Goal: Transaction & Acquisition: Purchase product/service

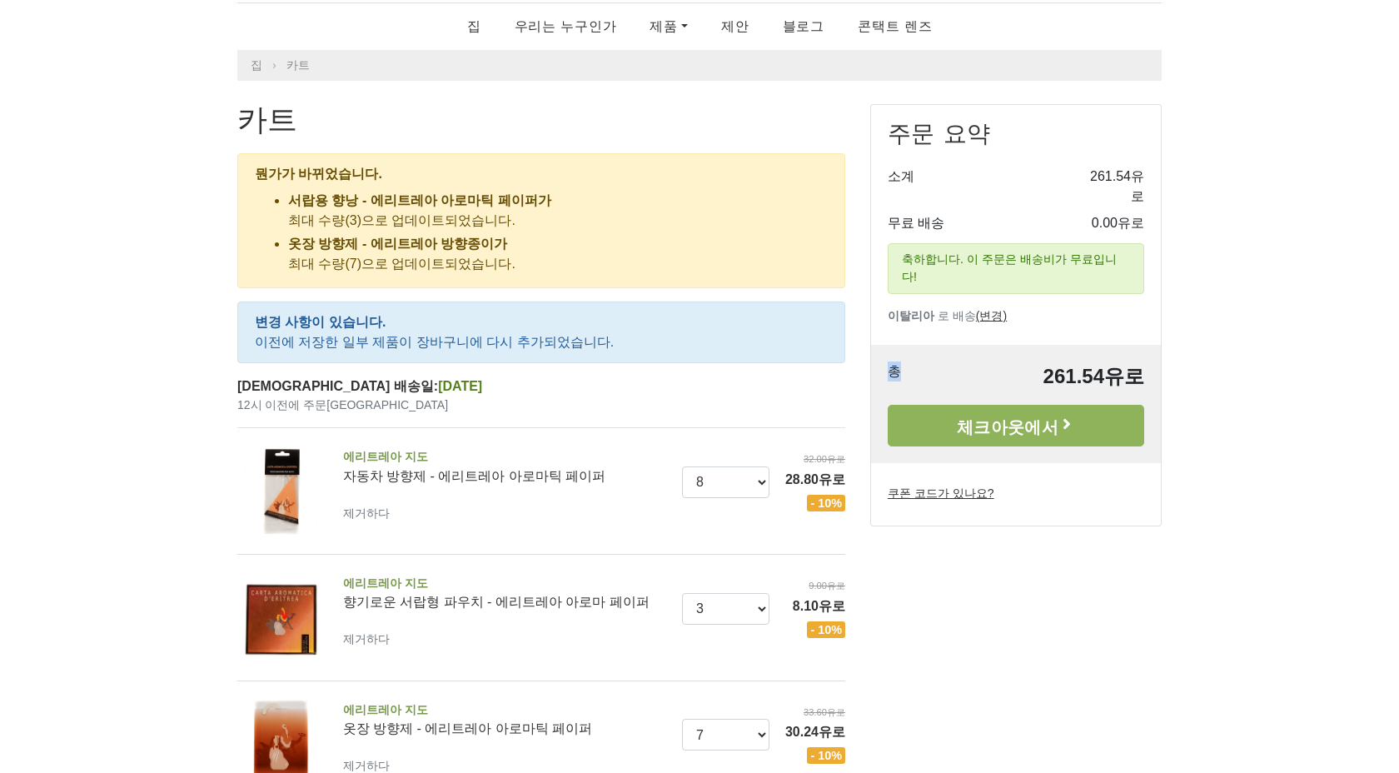
click at [1048, 353] on div "주문 요약 소계 261.54유로 무료 배송 0.00유로 축하합니다. 이 주문은 배송비가 무료입니다! 이탈리아 로 배송 (변경) --- [GEO…" at bounding box center [1015, 315] width 291 height 422
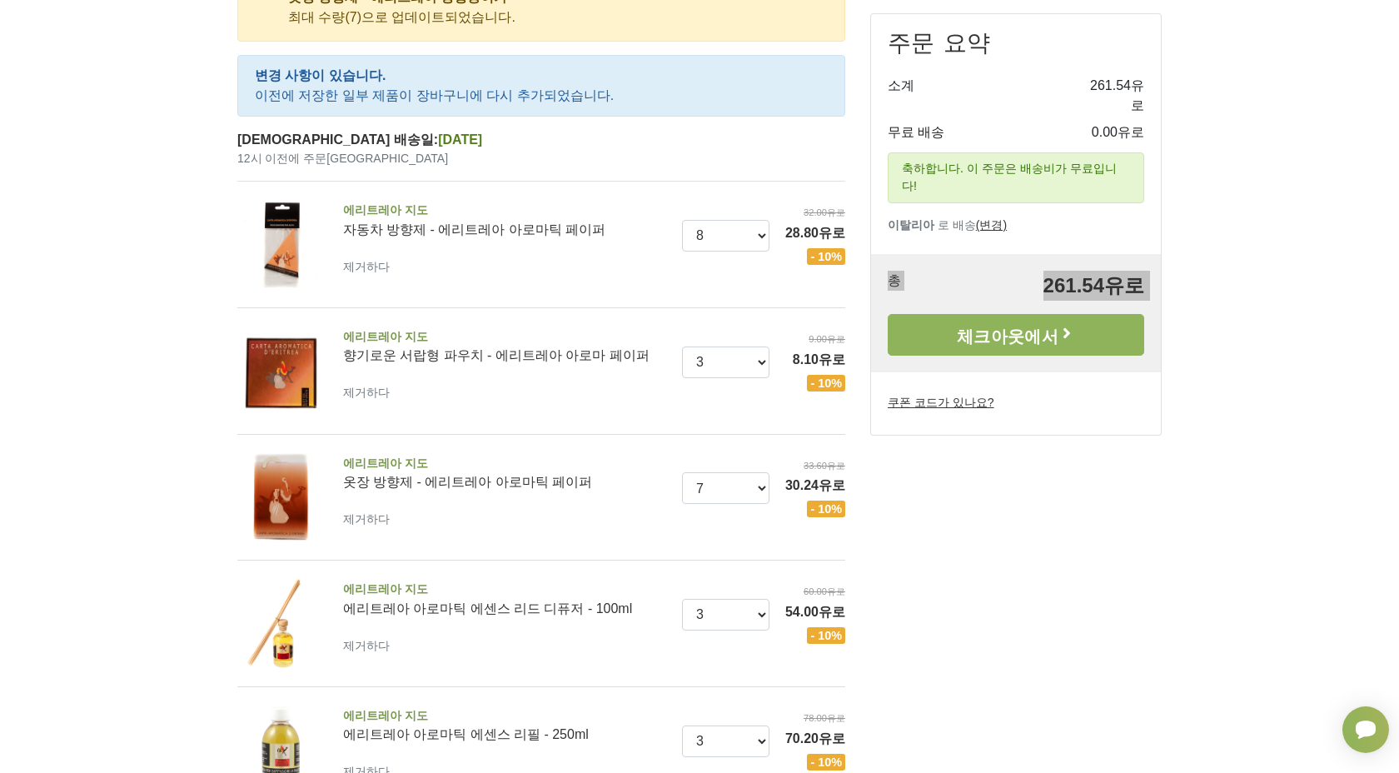
scroll to position [315, 0]
click at [757, 362] on select "0 (제거) 1 2 3" at bounding box center [726, 362] width 88 height 32
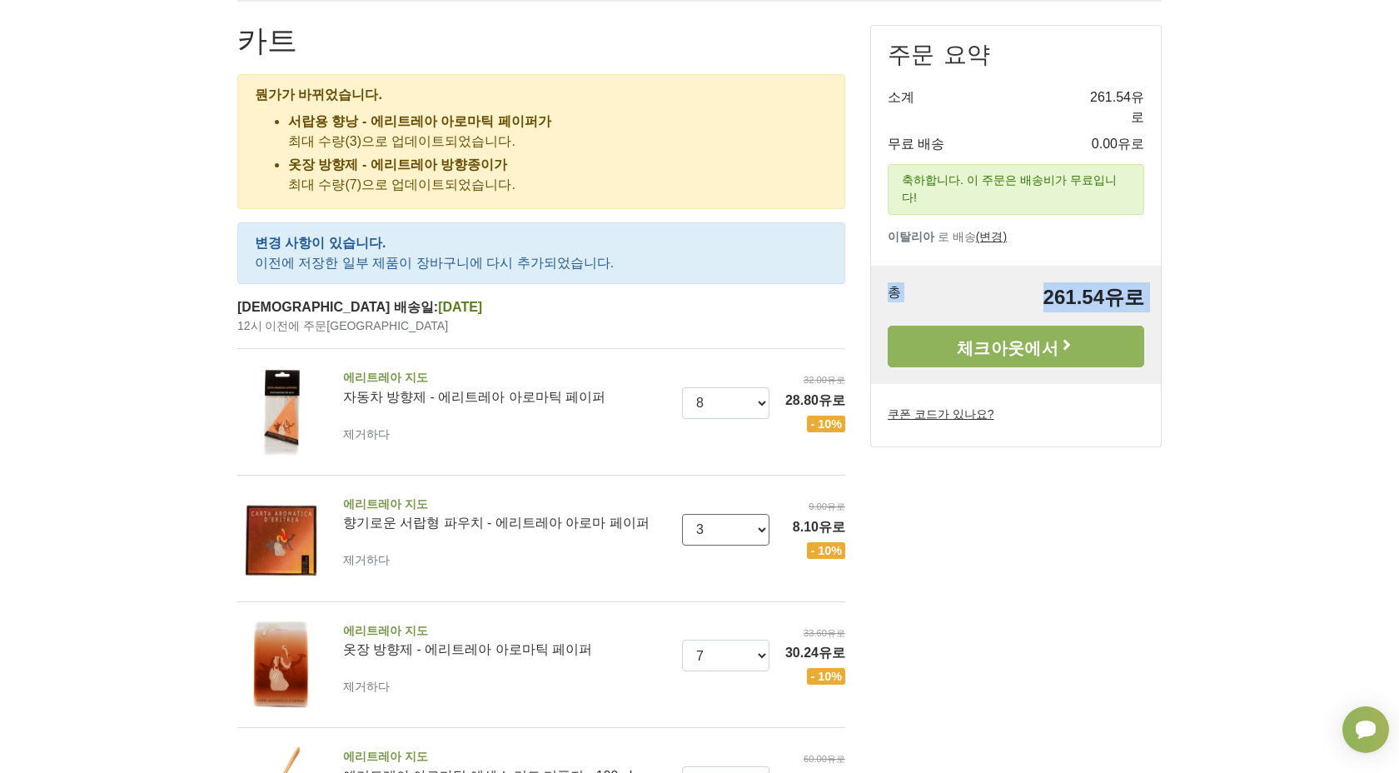
scroll to position [116, 0]
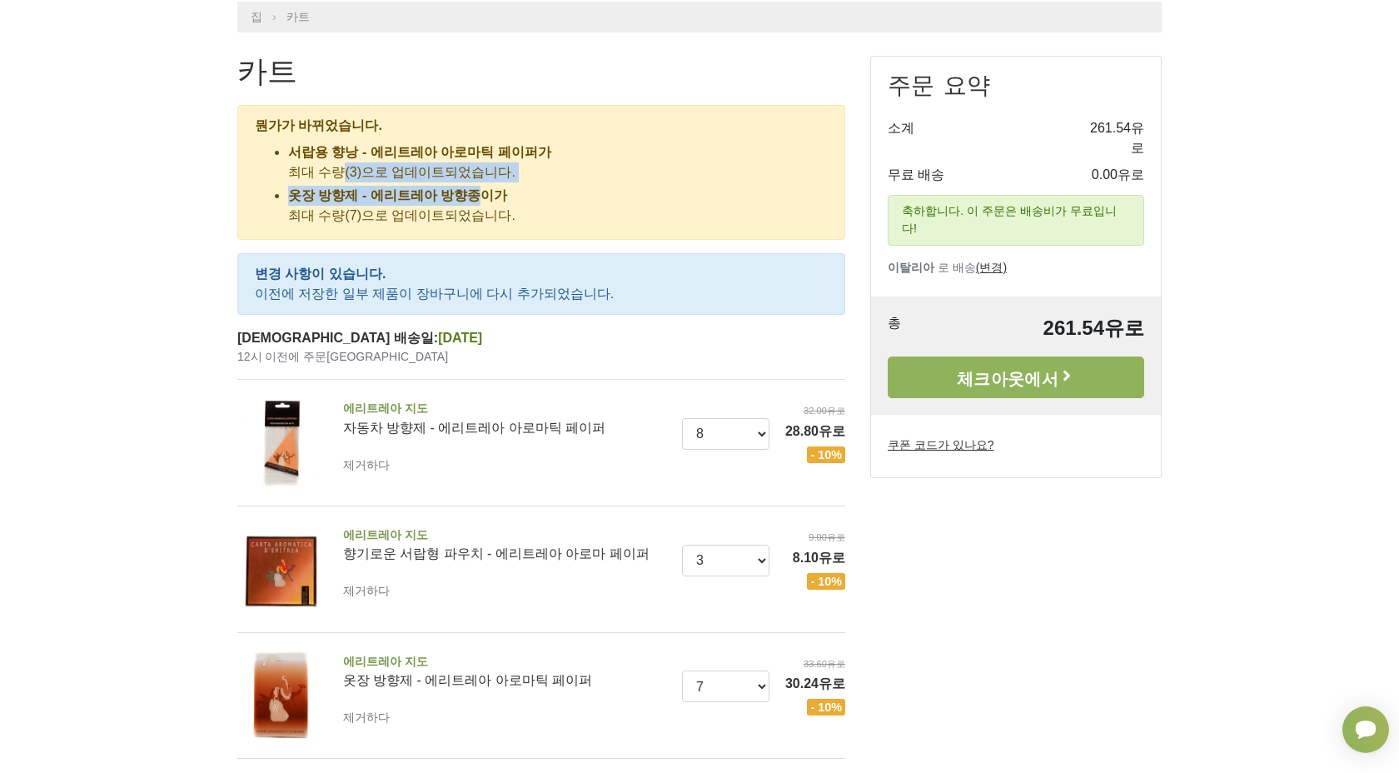
drag, startPoint x: 324, startPoint y: 167, endPoint x: 452, endPoint y: 202, distance: 132.7
click at [452, 202] on ul "서랍용 향낭 - 에리트레아 아로마틱 페이퍼가 최대 수량(3)으로 업데이트되었습니다. 옷장 방향제 - 에리트레아 방향종이가 최대 수량(7)으로 …" at bounding box center [541, 183] width 573 height 83
click at [452, 202] on font "옷장 방향제 - 에리트레아 방향종이가" at bounding box center [397, 195] width 219 height 14
drag, startPoint x: 485, startPoint y: 210, endPoint x: 356, endPoint y: 200, distance: 129.5
click at [356, 200] on li "옷장 방향제 - 에리트레아 방향종이가 최대 수량(7)으로 업데이트되었습니다." at bounding box center [558, 206] width 540 height 40
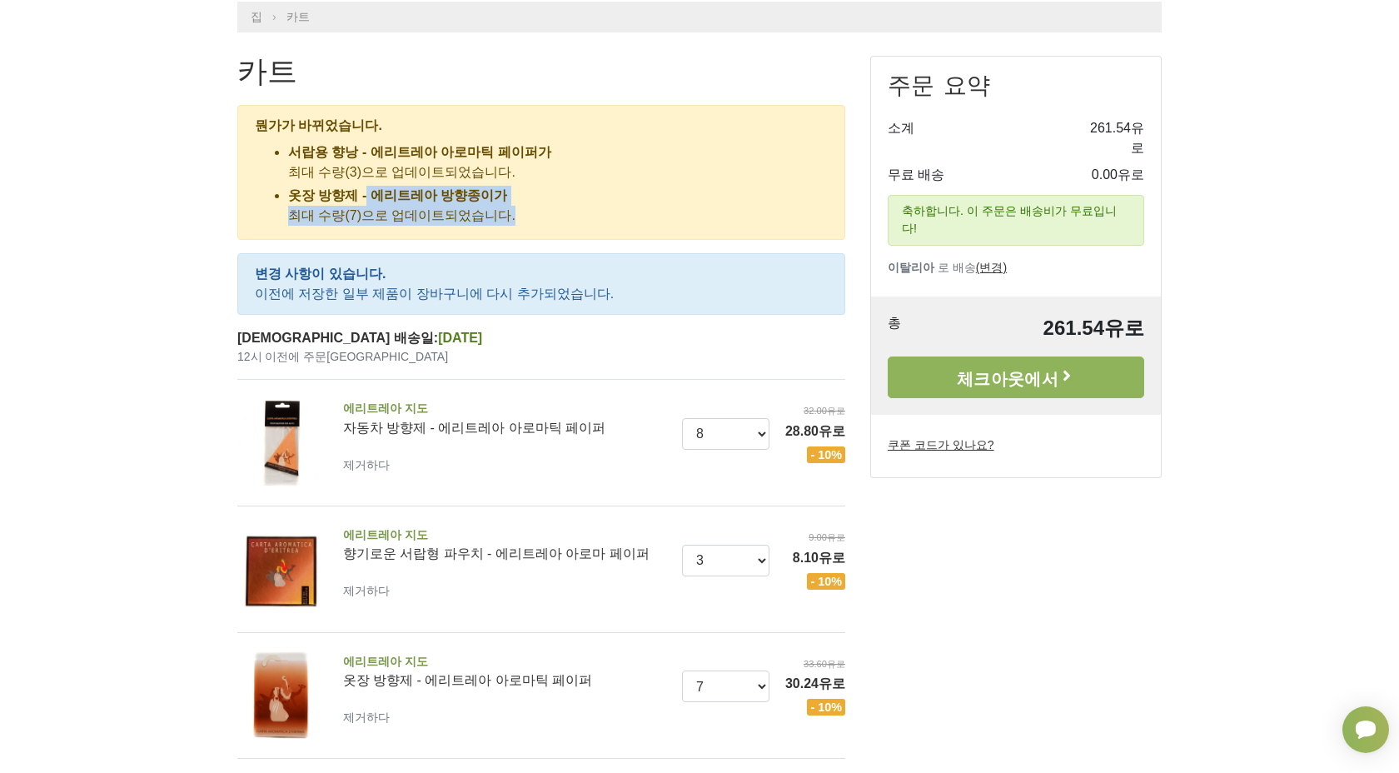
click at [356, 200] on font "옷장 방향제 - 에리트레아 방향종이가" at bounding box center [397, 195] width 219 height 14
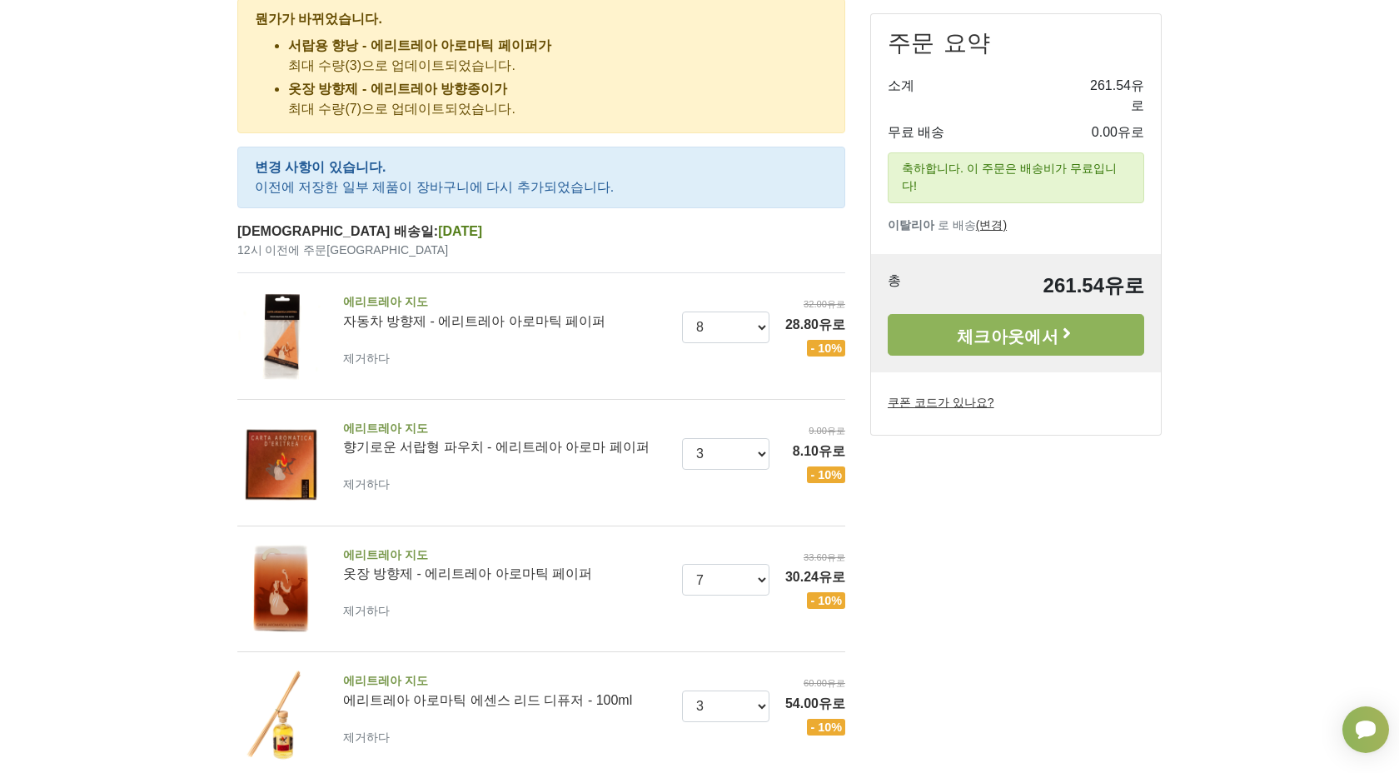
scroll to position [234, 0]
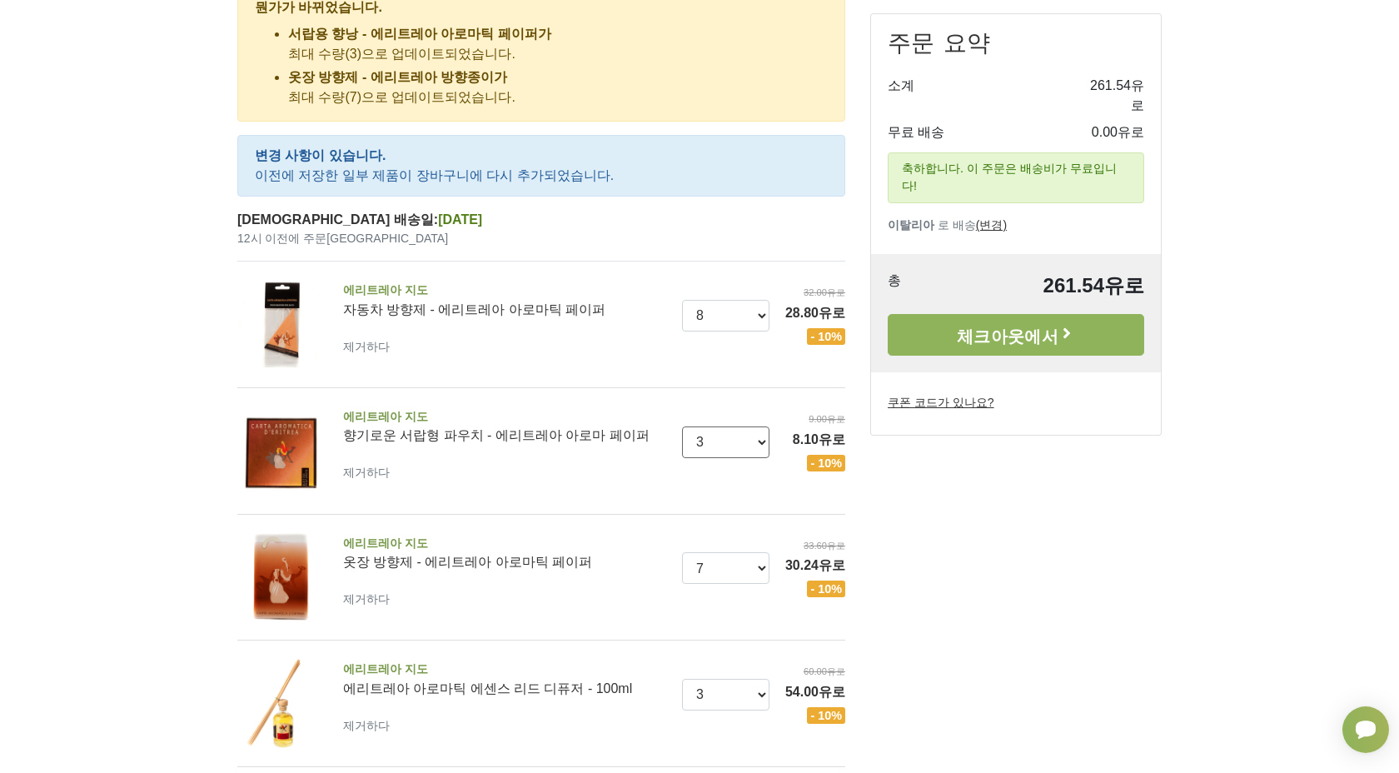
click at [730, 445] on select "0 (제거) 1 2 3" at bounding box center [726, 442] width 88 height 32
click at [733, 319] on select "0 (제거) 1 2 3 4 5 6 7 8 9" at bounding box center [726, 316] width 88 height 32
select select "9"
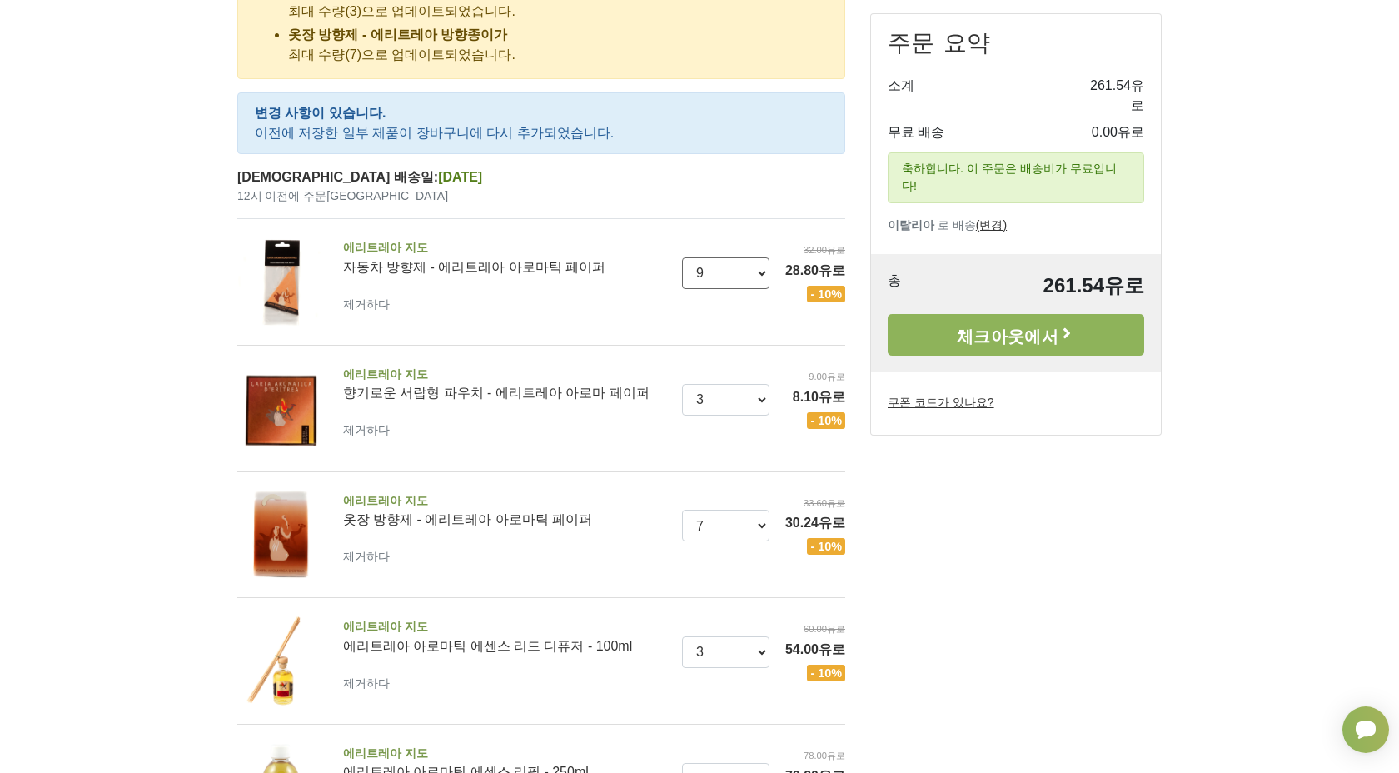
scroll to position [297, 0]
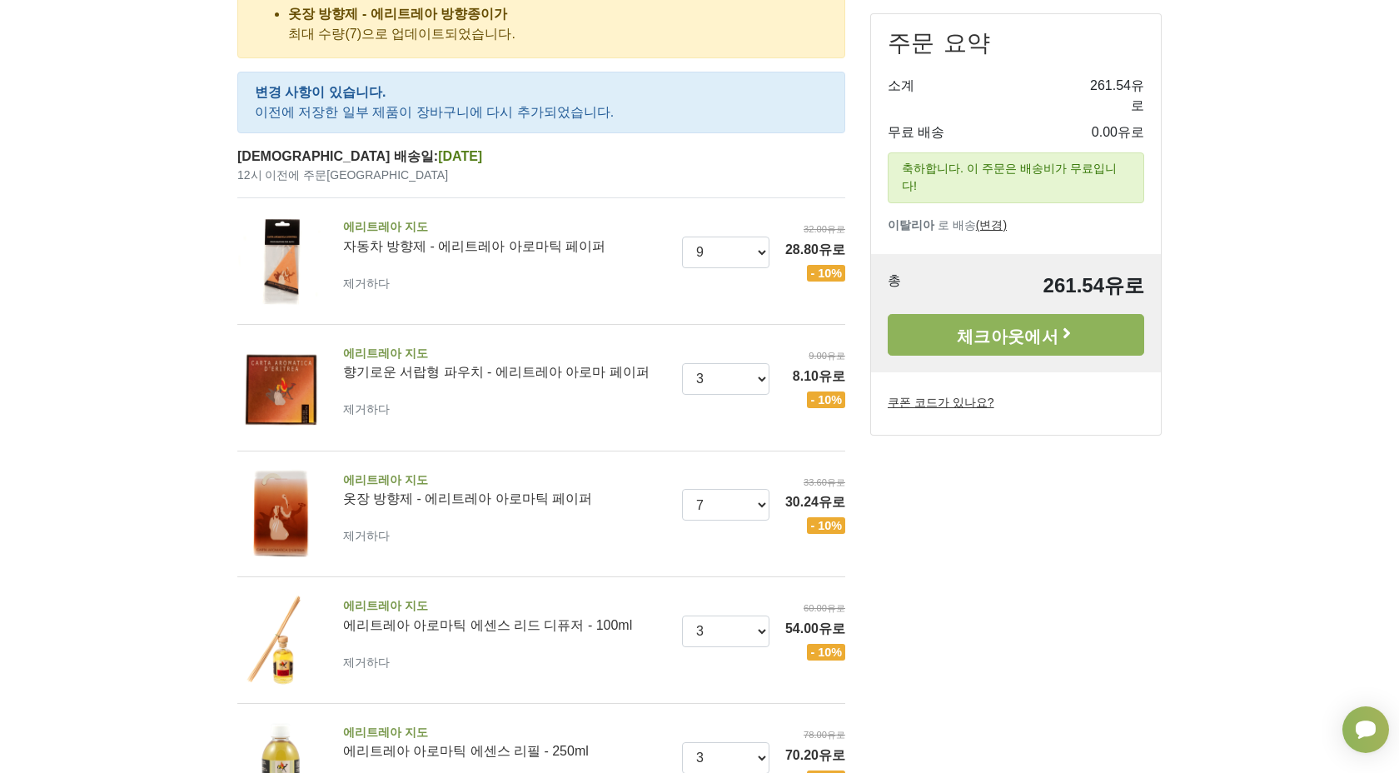
click at [694, 426] on div "에리트레아 지도 향기로운 서랍형 파우치 - 에리트레아 아로마 페이퍼 제거하다 양 0 (제거) 1 2 3 9.00유로 8.10유로" at bounding box center [594, 387] width 527 height 99
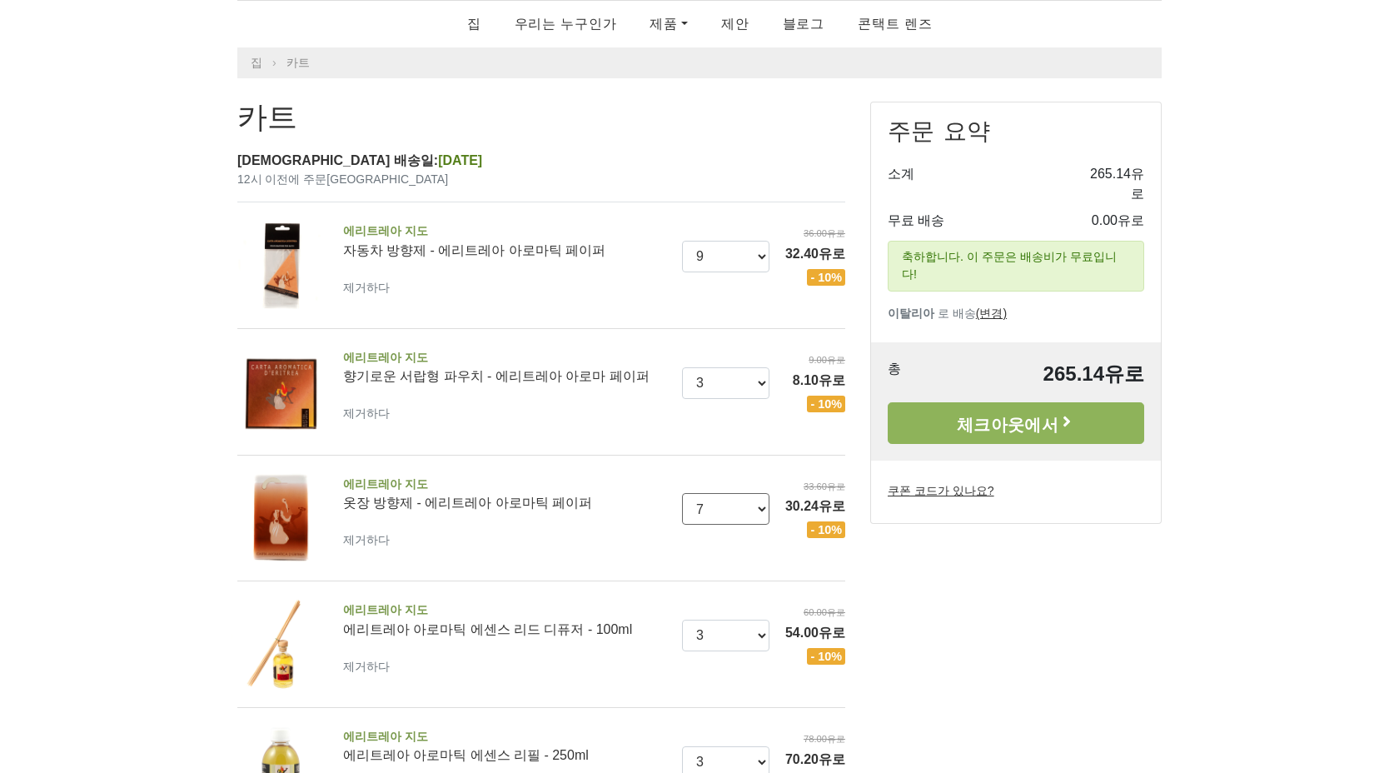
click at [726, 510] on select "0 (제거) 1 2 3 4 5 6 7" at bounding box center [726, 509] width 88 height 32
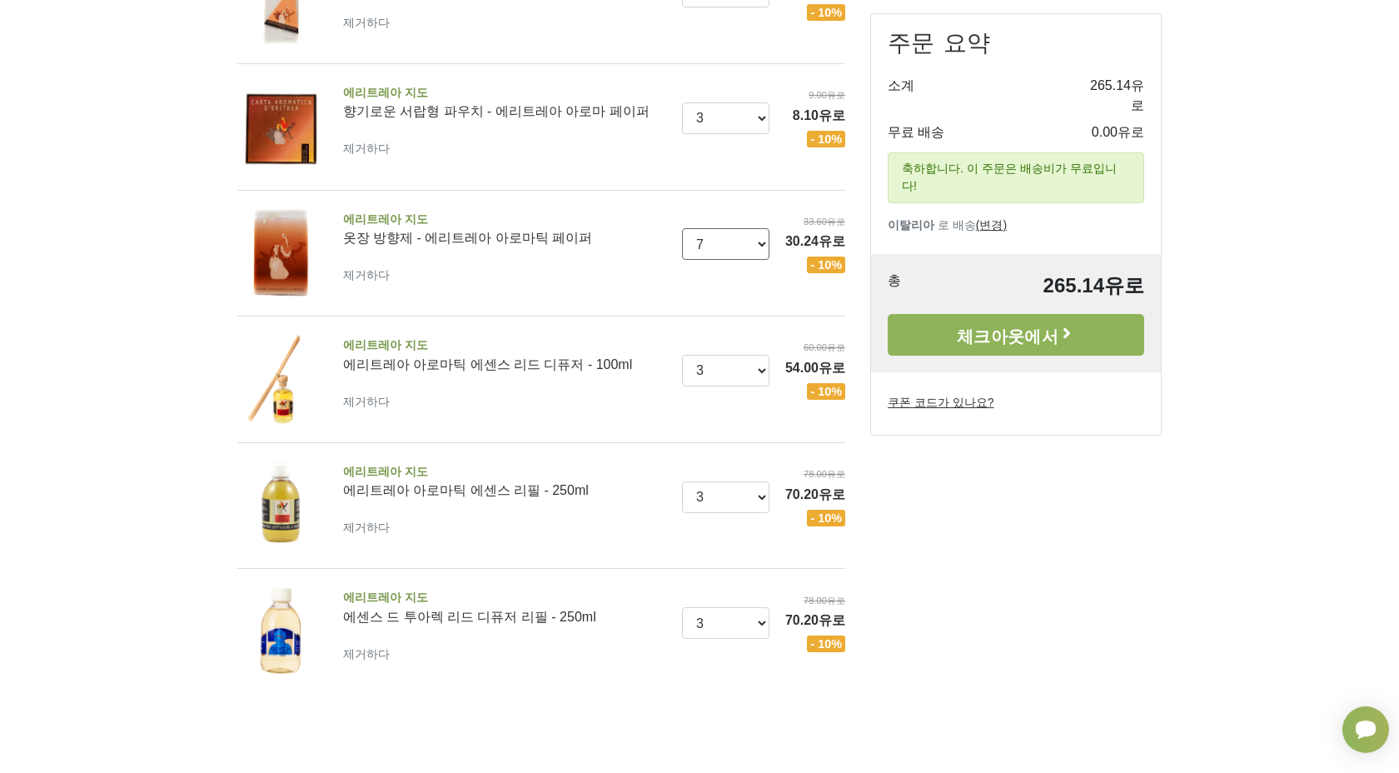
scroll to position [333, 0]
click at [725, 384] on select "0 (제거) 1 2 3 4 5 6 7" at bounding box center [726, 372] width 88 height 32
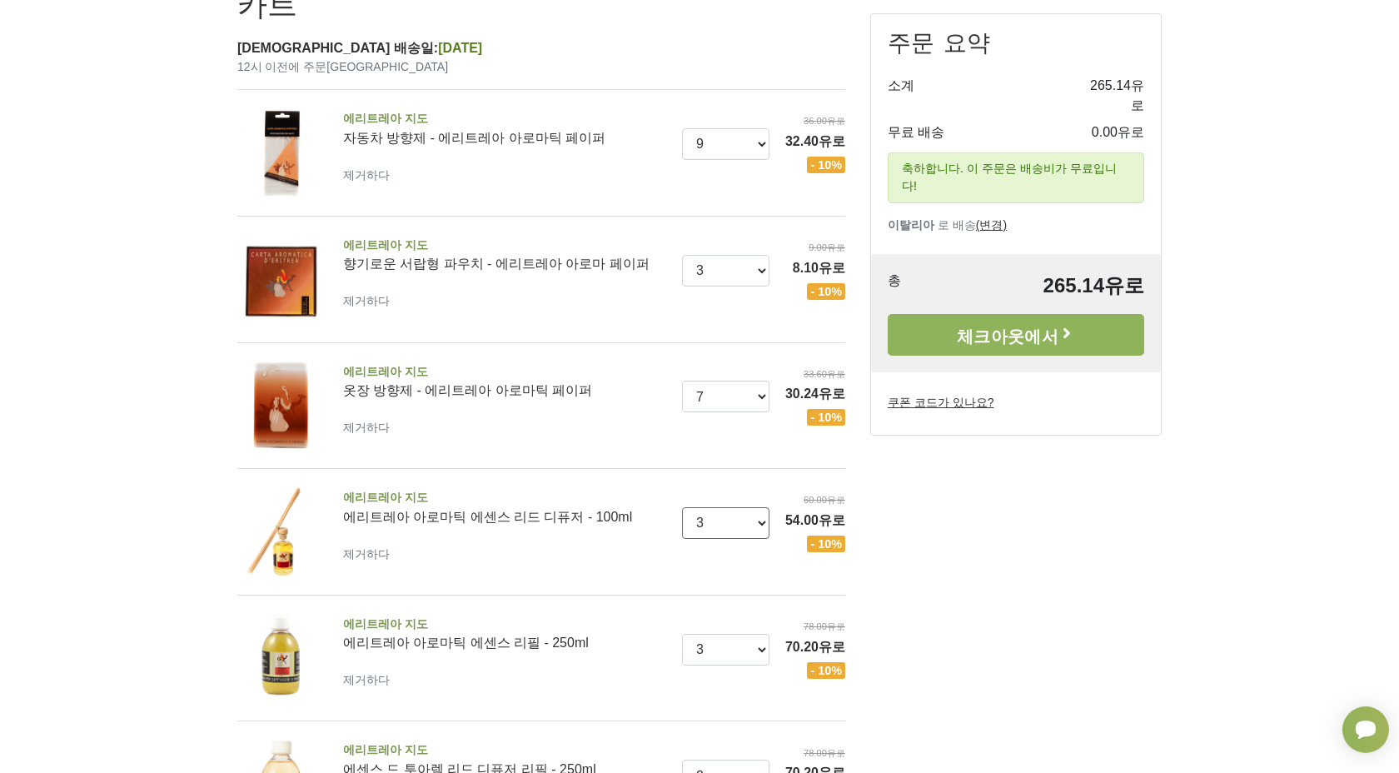
scroll to position [564, 0]
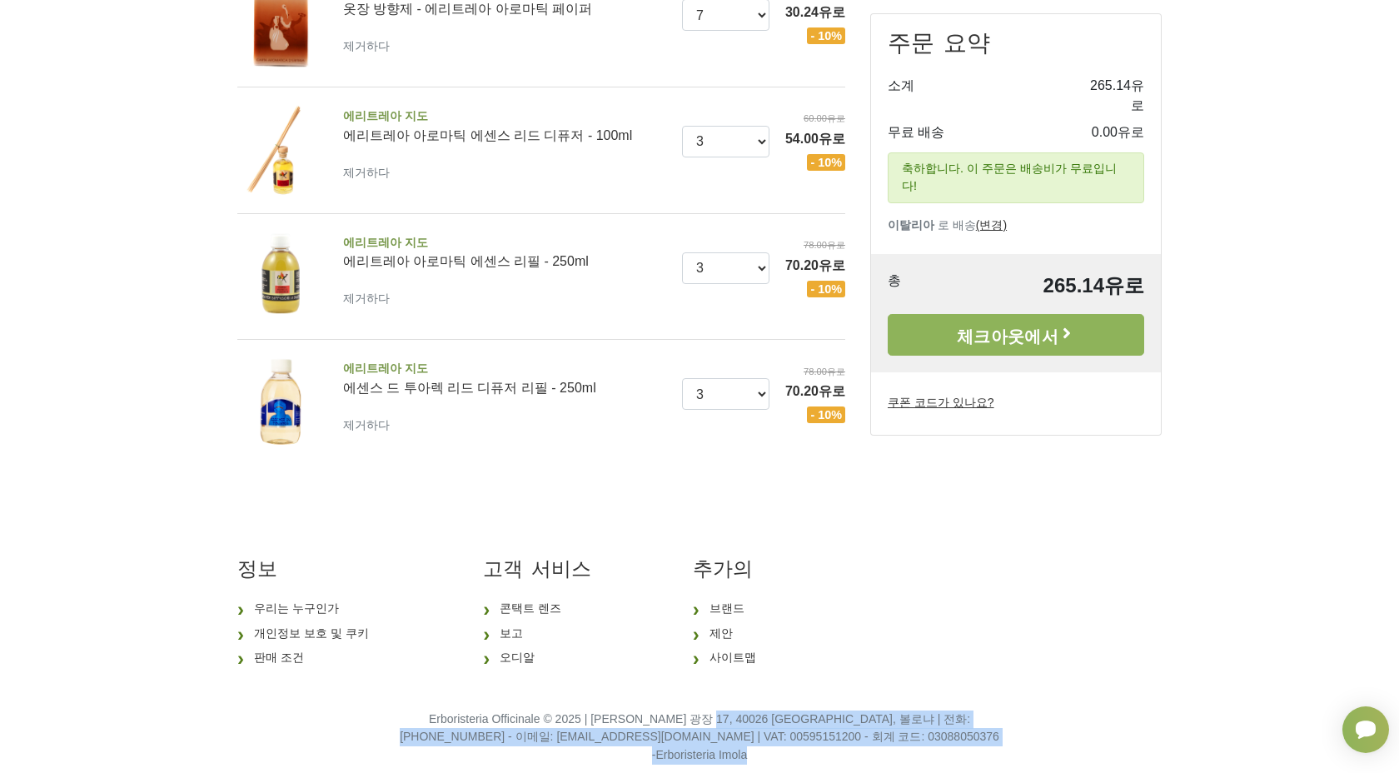
drag, startPoint x: 727, startPoint y: 719, endPoint x: 800, endPoint y: 749, distance: 79.2
click at [800, 749] on footer "정보 우리는 누구인가 개인정보 보호 및 쿠키 판매 조건 고객 서비스 콘택트 렌즈 보고 오디알 추가의 브랜드 제안 사이트맵 Erboristeri…" at bounding box center [699, 654] width 1399 height 271
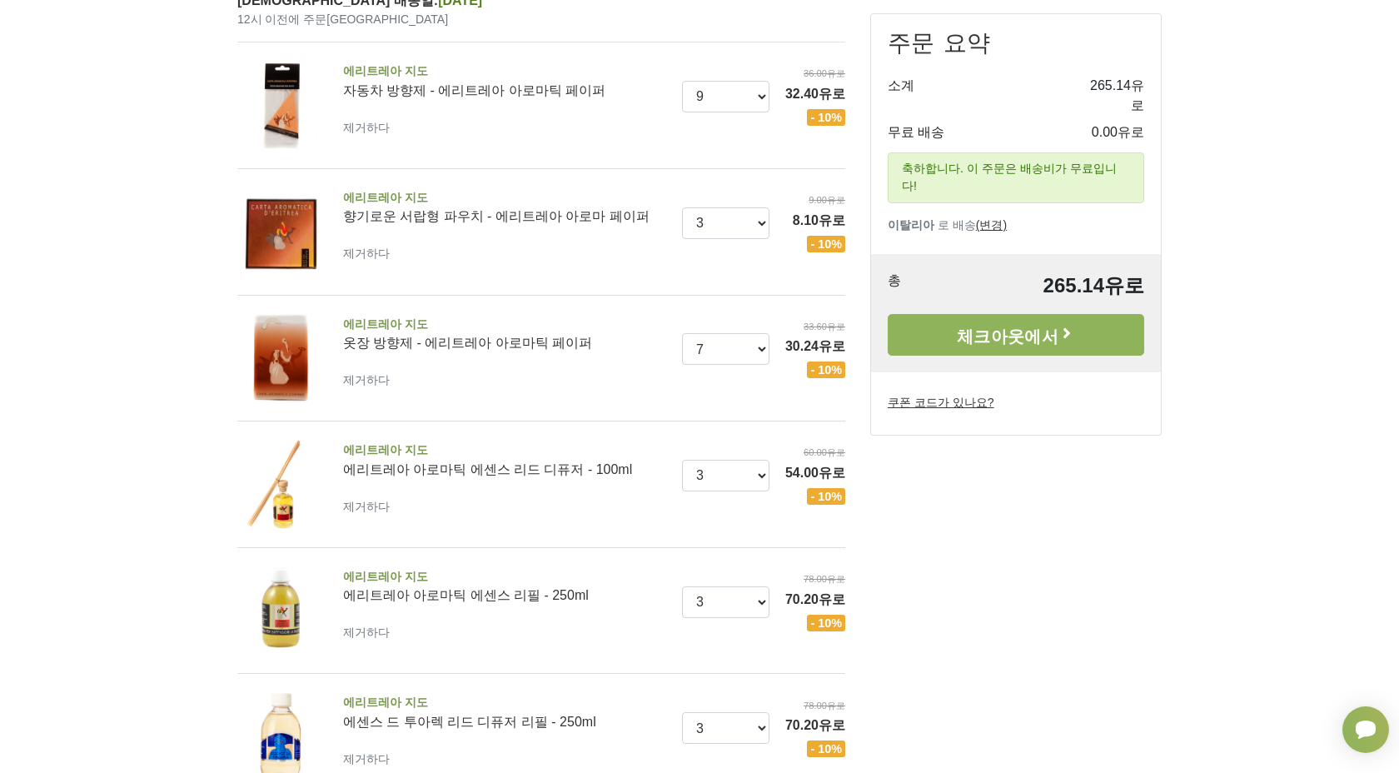
scroll to position [0, 0]
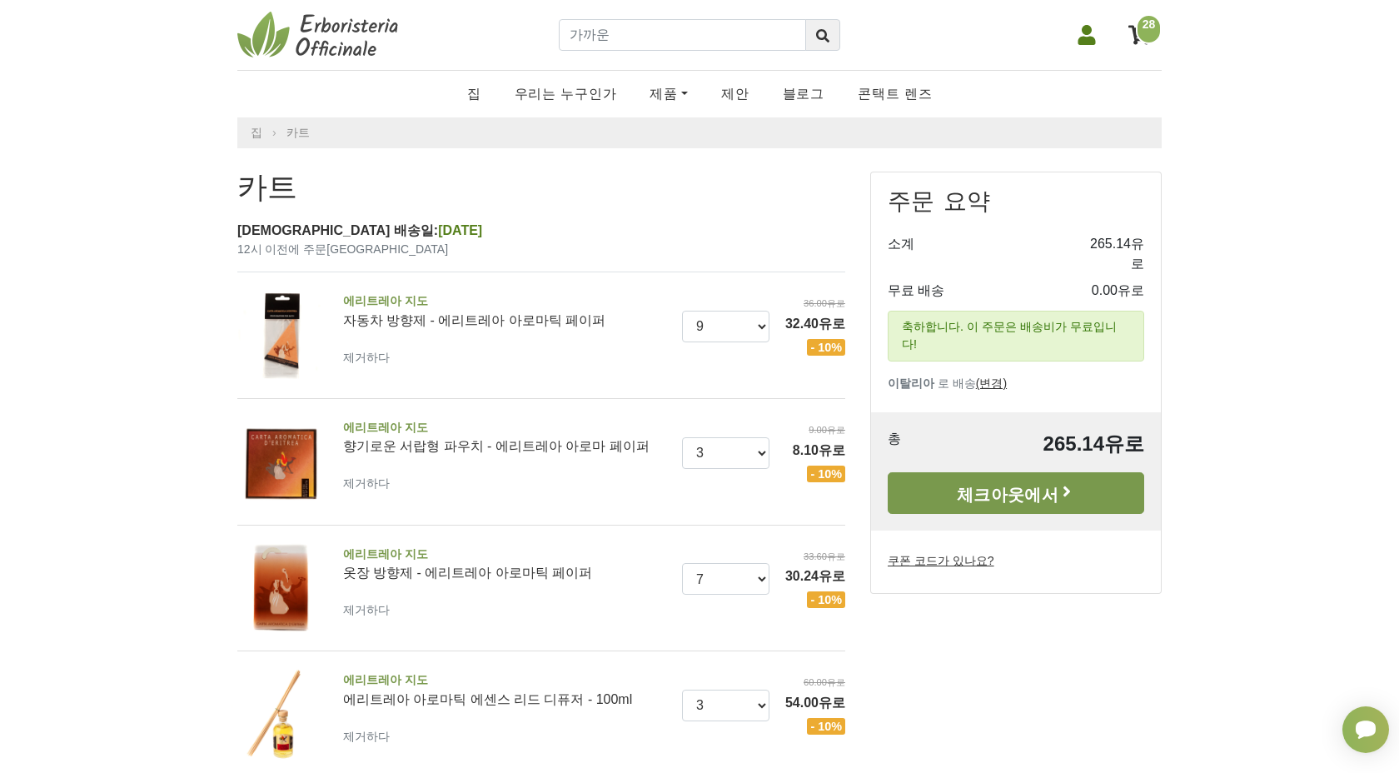
click at [975, 472] on link "체크아웃에서" at bounding box center [1016, 493] width 256 height 42
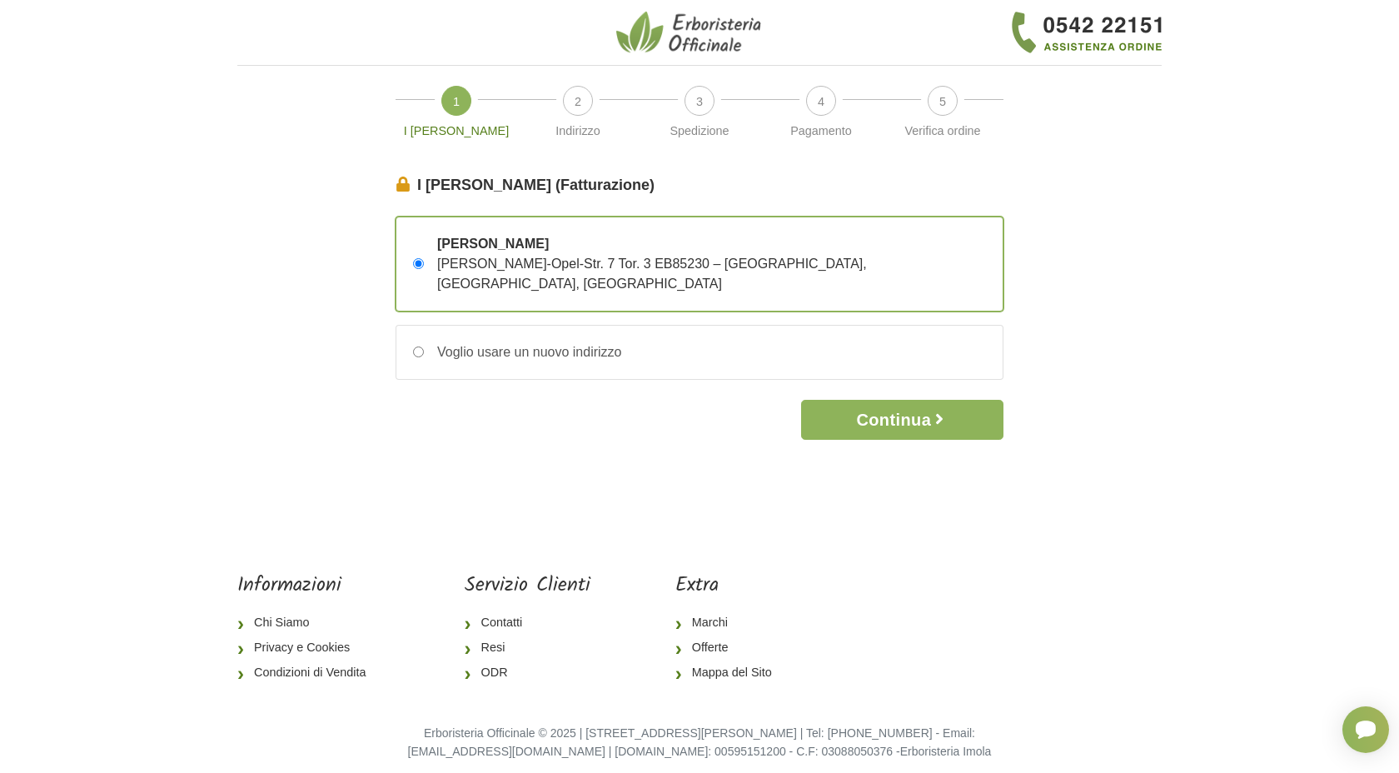
click at [289, 301] on div "I Miei Dati (Fatturazione) Continua Jongwon Lee Koonect Adam-Opel-Str. 7 Tor. 3…" at bounding box center [699, 340] width 949 height 333
click at [879, 400] on button "Continua" at bounding box center [902, 420] width 202 height 40
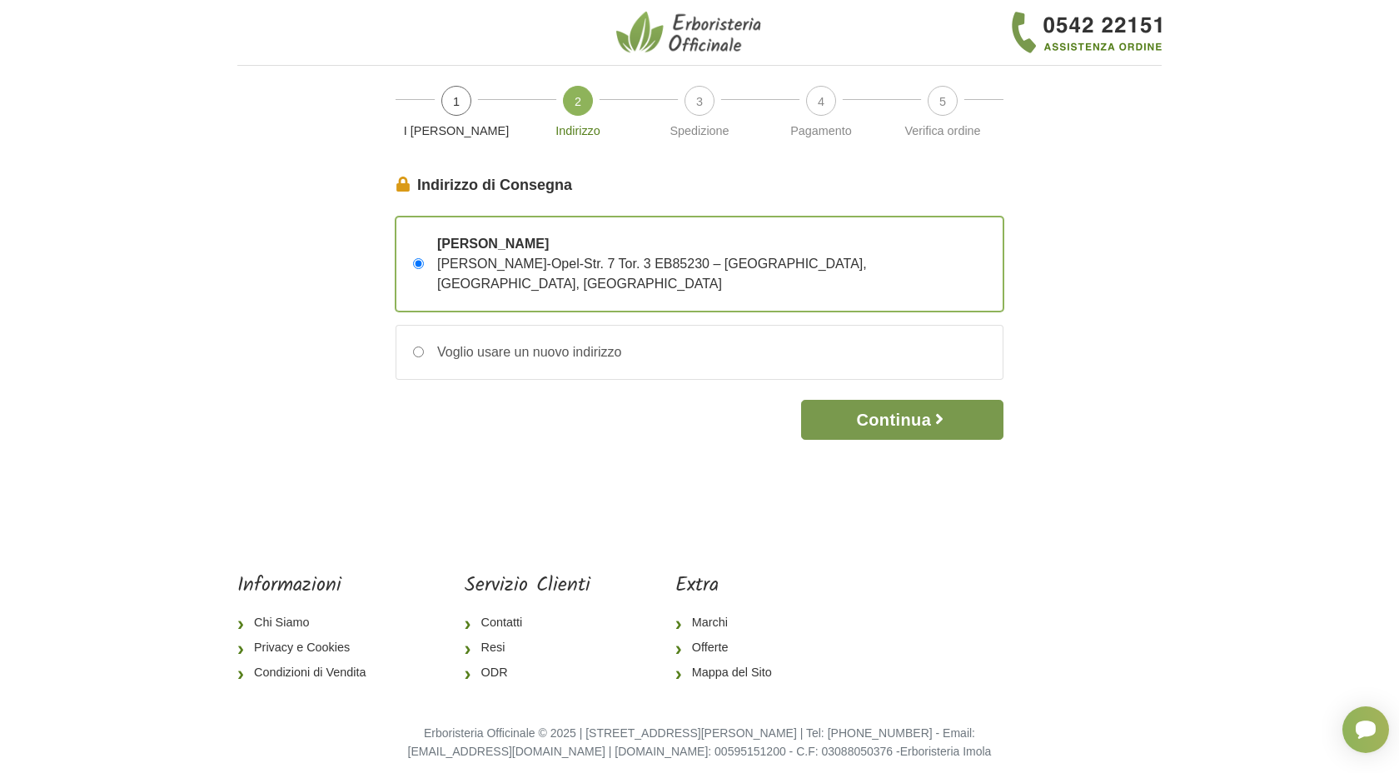
click at [874, 400] on button "Continua" at bounding box center [902, 420] width 202 height 40
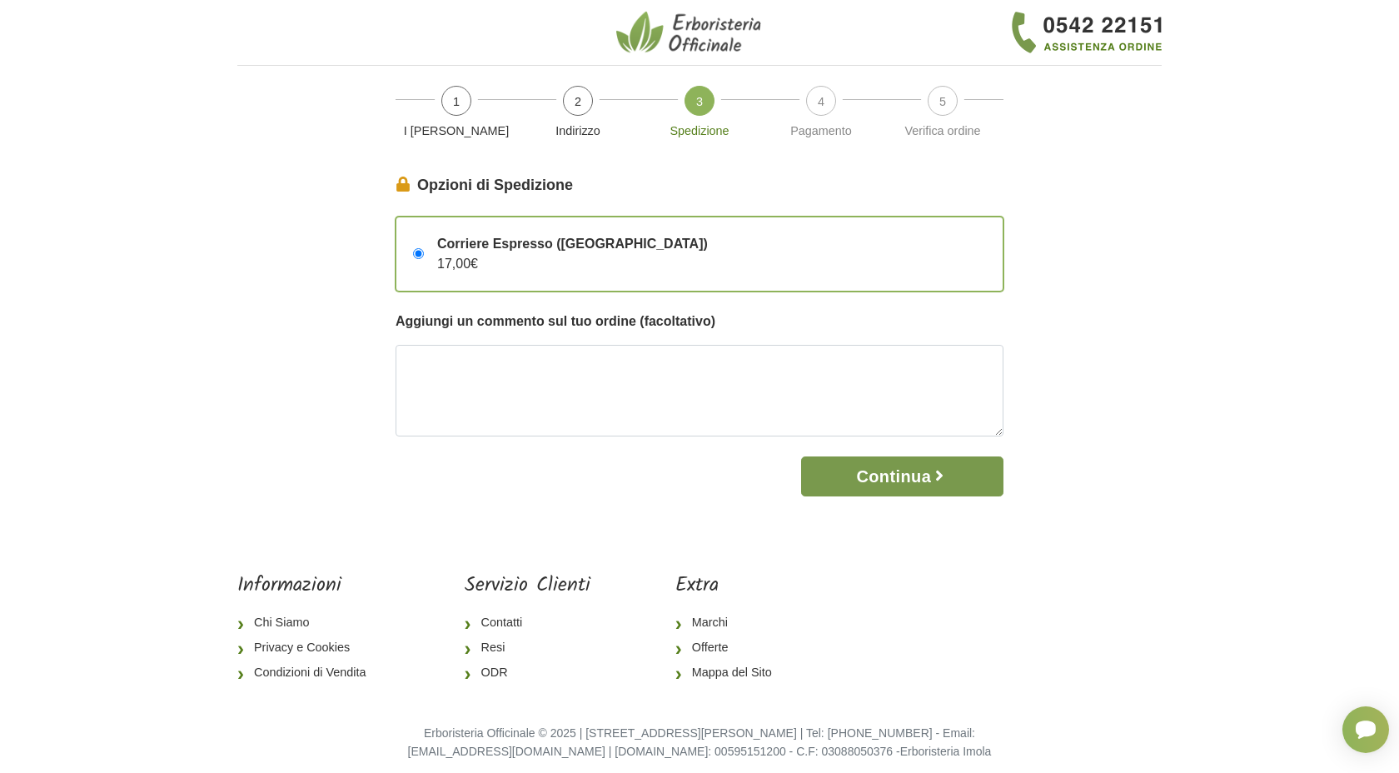
click at [899, 481] on button "Continua" at bounding box center [902, 476] width 202 height 40
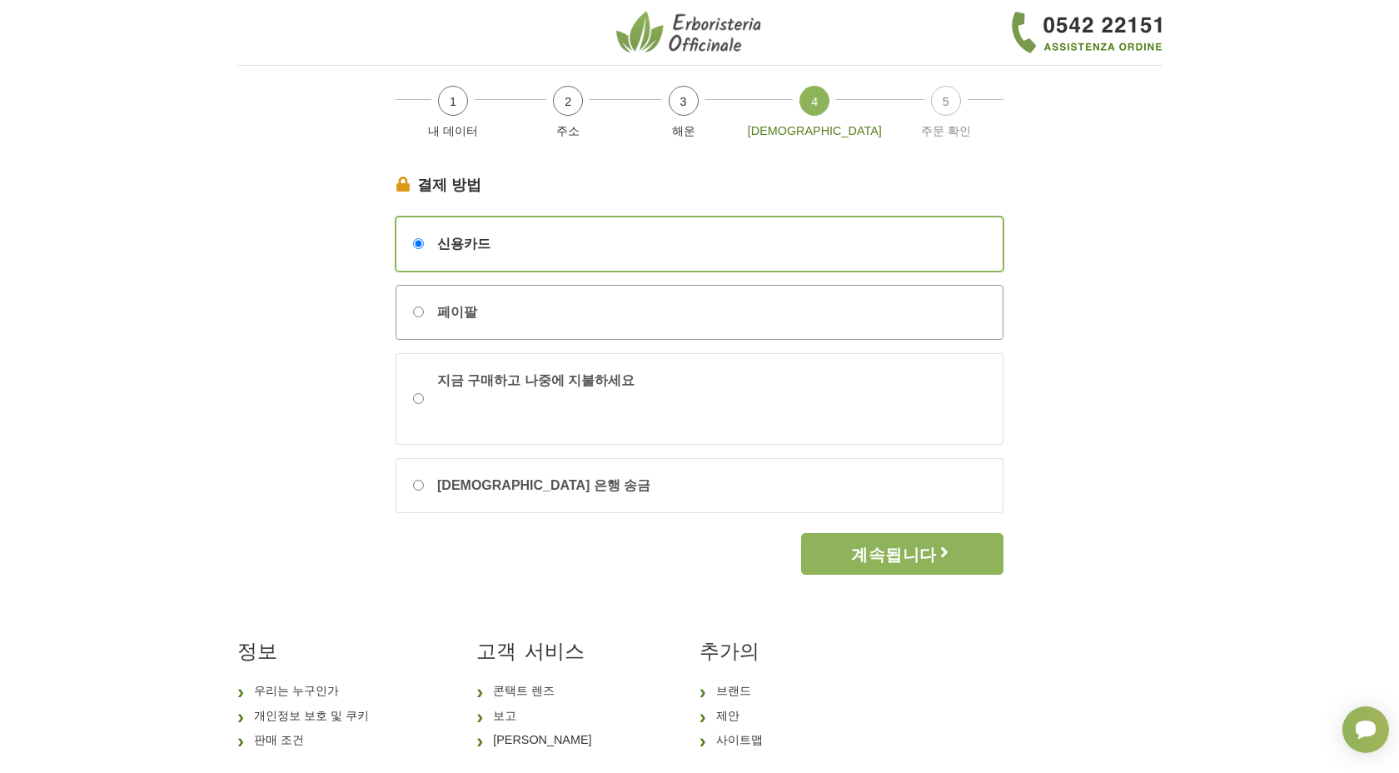
click at [489, 321] on div "페이팔" at bounding box center [699, 312] width 606 height 53
click at [424, 317] on input "페이팔" at bounding box center [418, 311] width 11 height 11
radio input "true"
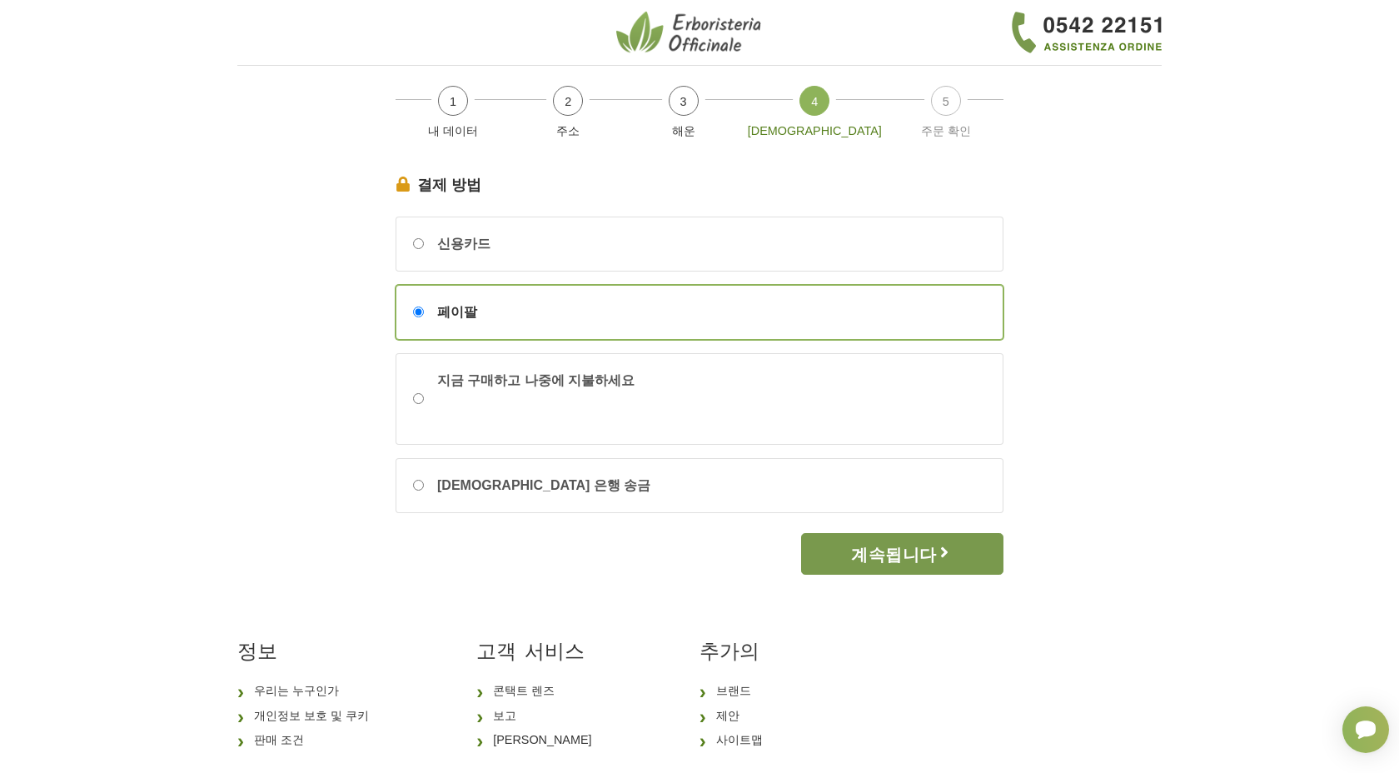
click at [889, 551] on font "계속됩니다" at bounding box center [893, 554] width 85 height 18
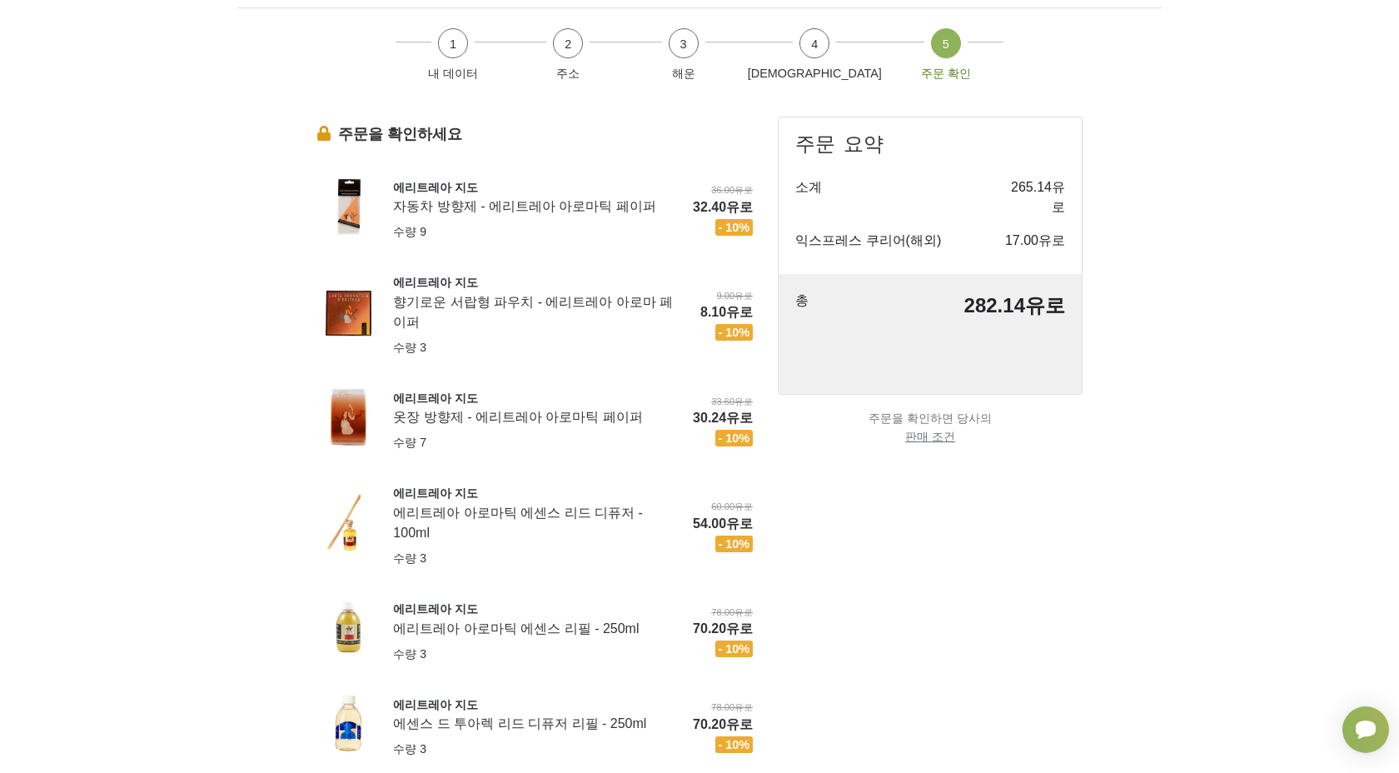
scroll to position [50, 0]
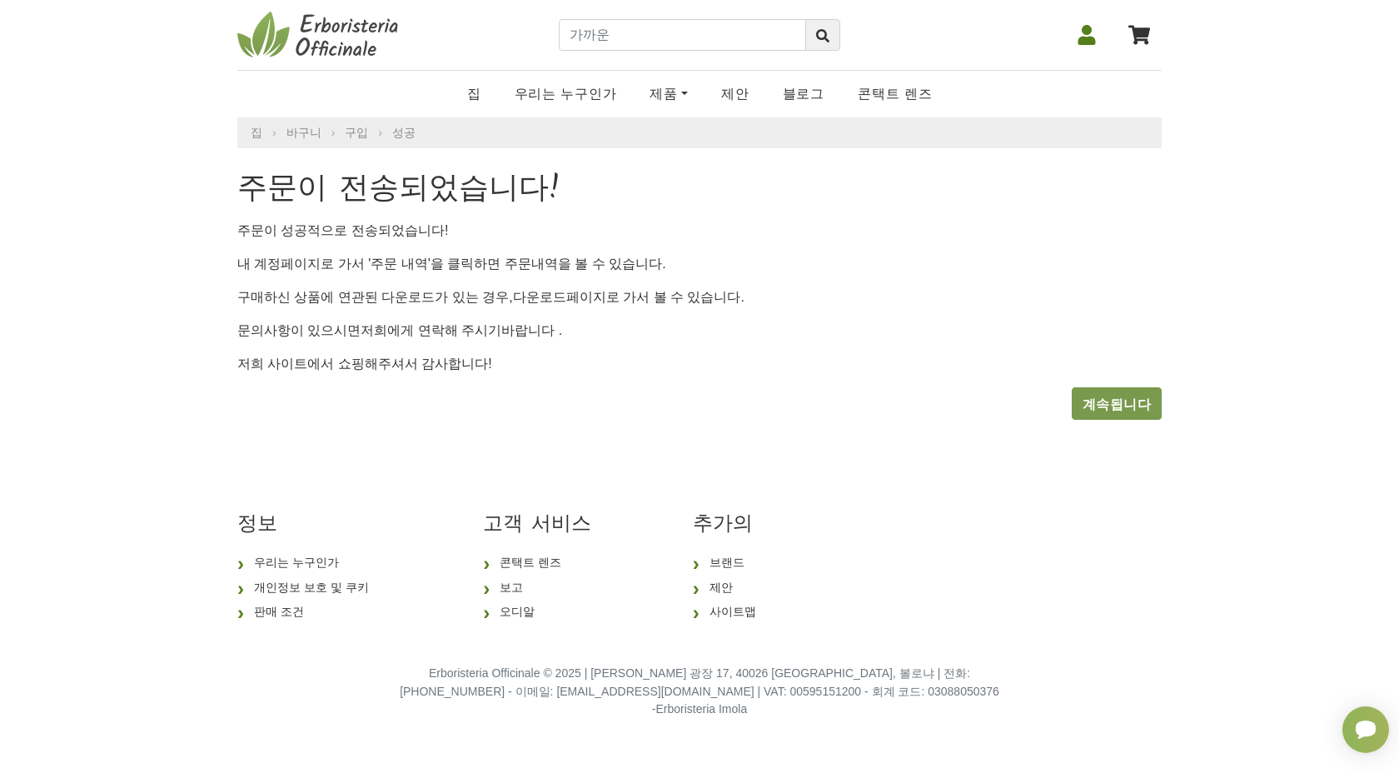
click at [1101, 408] on font "계속됩니다" at bounding box center [1117, 403] width 68 height 14
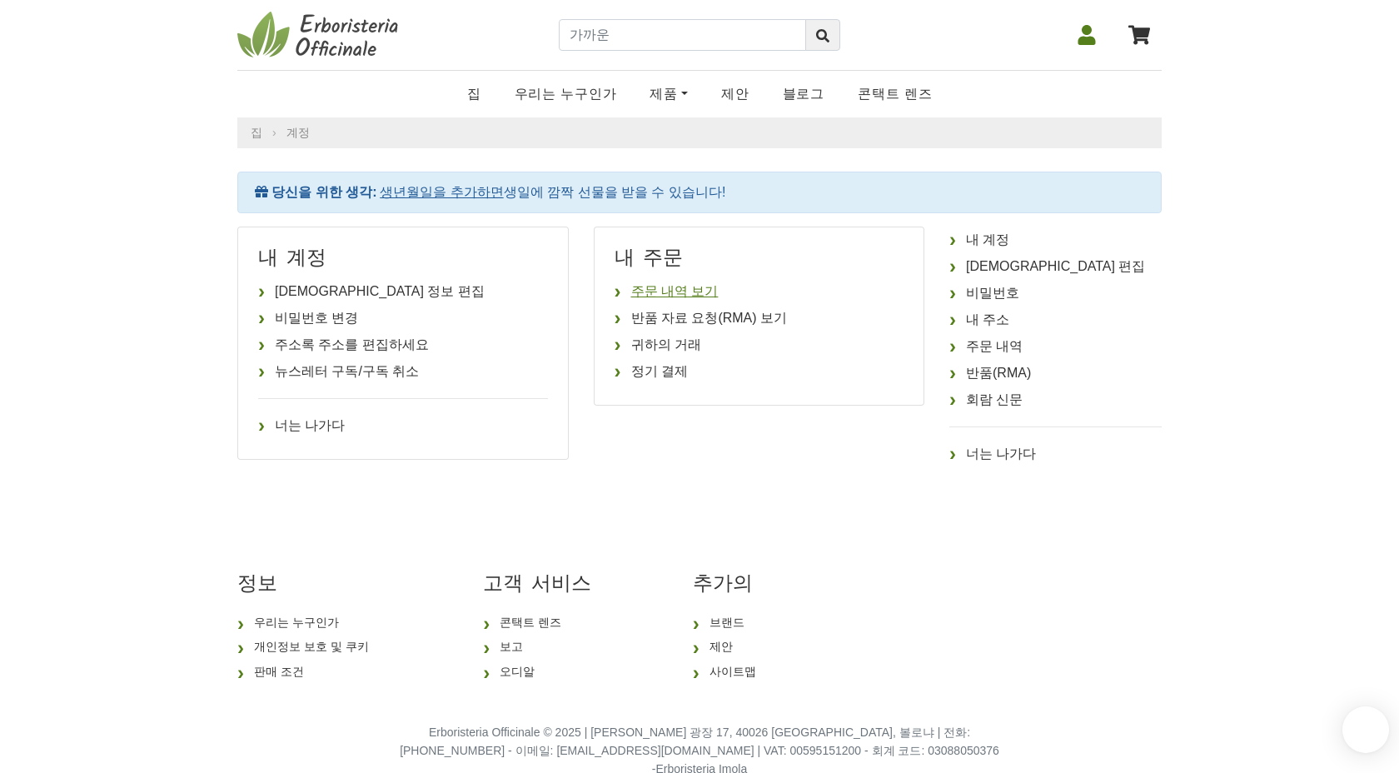
click at [666, 284] on font "주문 내역 보기" at bounding box center [674, 291] width 87 height 14
click at [675, 293] on font "주문 내역 보기" at bounding box center [674, 291] width 87 height 14
